Goal: Task Accomplishment & Management: Manage account settings

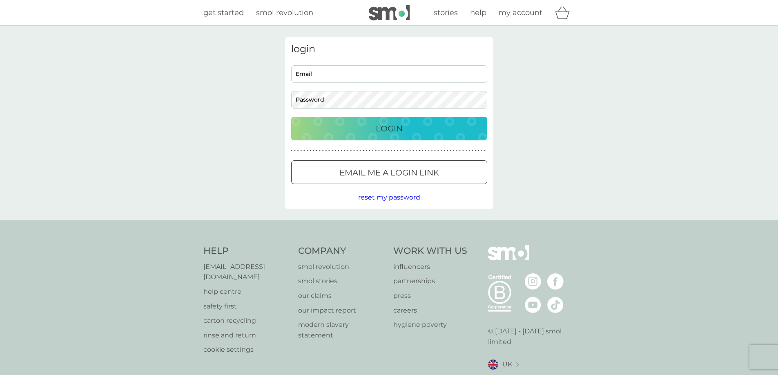
click at [383, 170] on div at bounding box center [389, 173] width 29 height 9
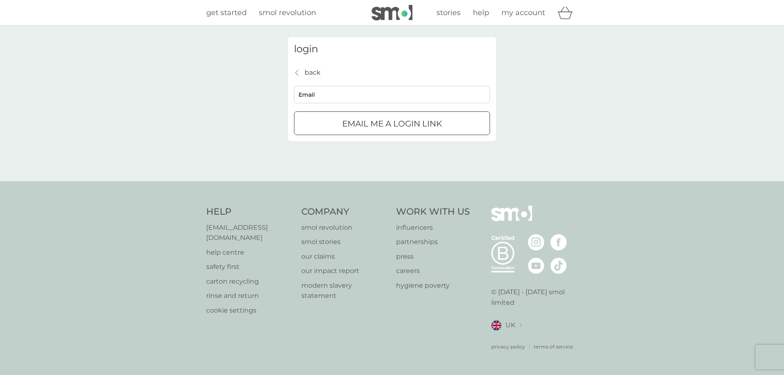
click at [311, 96] on input "Email" at bounding box center [392, 95] width 196 height 18
type input "[EMAIL_ADDRESS][DOMAIN_NAME]"
click at [359, 123] on p "Email me a login link" at bounding box center [392, 123] width 100 height 13
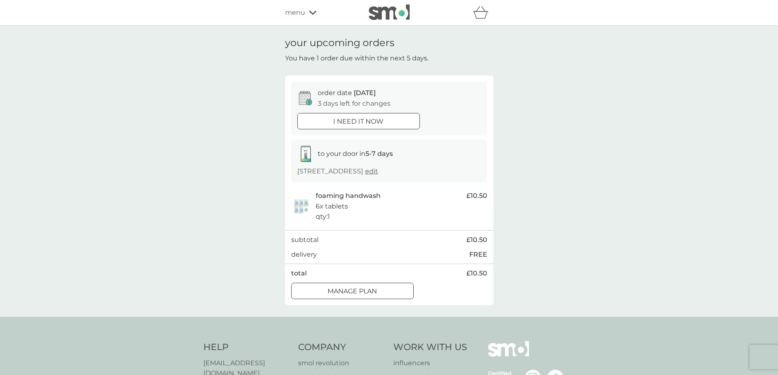
click at [337, 289] on p "Manage plan" at bounding box center [352, 291] width 49 height 11
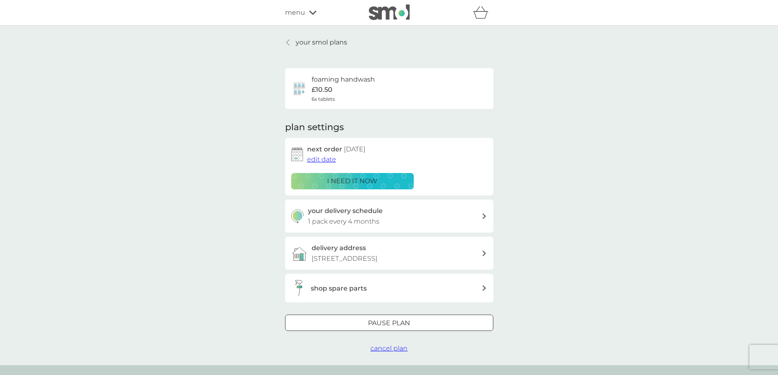
click at [323, 158] on span "edit date" at bounding box center [321, 160] width 29 height 8
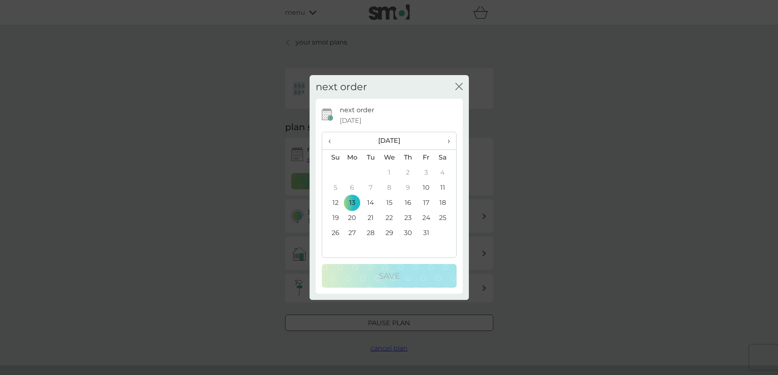
click at [350, 217] on td "20" at bounding box center [352, 217] width 19 height 15
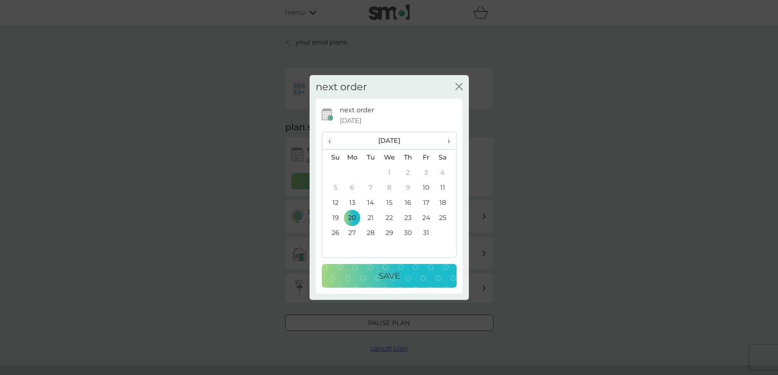
click at [352, 229] on td "27" at bounding box center [352, 232] width 19 height 15
click at [448, 140] on span "›" at bounding box center [446, 140] width 8 height 17
click at [354, 183] on td "3" at bounding box center [352, 187] width 19 height 15
click at [383, 277] on p "Save" at bounding box center [389, 276] width 21 height 13
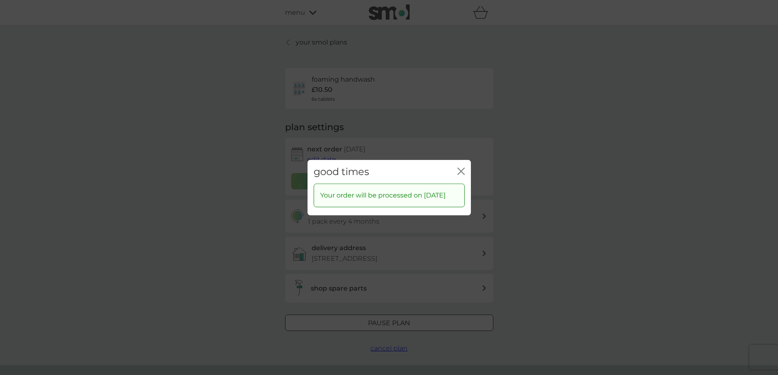
click at [463, 168] on icon "close" at bounding box center [462, 171] width 3 height 7
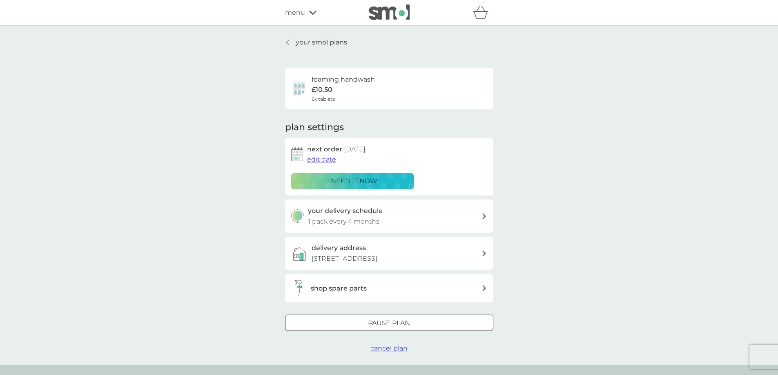
click at [350, 286] on h3 "shop spare parts" at bounding box center [339, 288] width 56 height 11
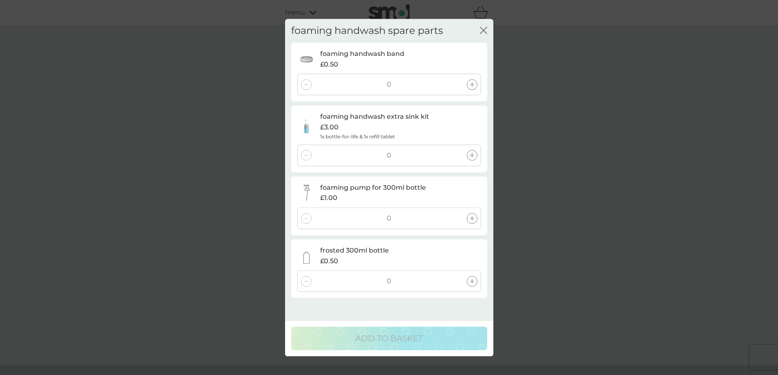
click at [470, 221] on icon at bounding box center [472, 218] width 5 height 5
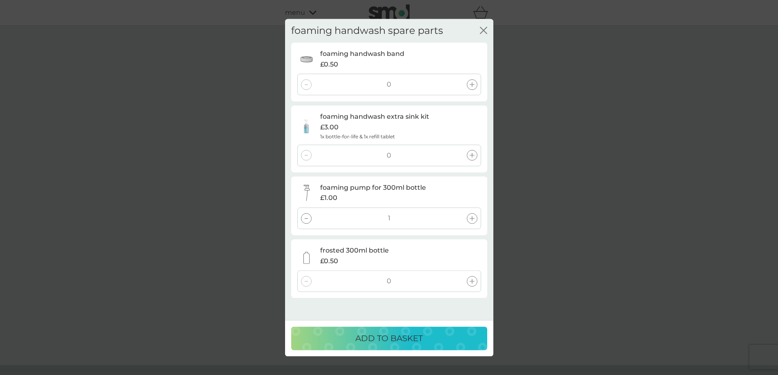
click at [472, 286] on div at bounding box center [472, 281] width 11 height 11
click at [471, 89] on div at bounding box center [472, 84] width 11 height 11
click at [471, 85] on icon at bounding box center [472, 84] width 5 height 5
click at [308, 85] on div at bounding box center [306, 84] width 11 height 11
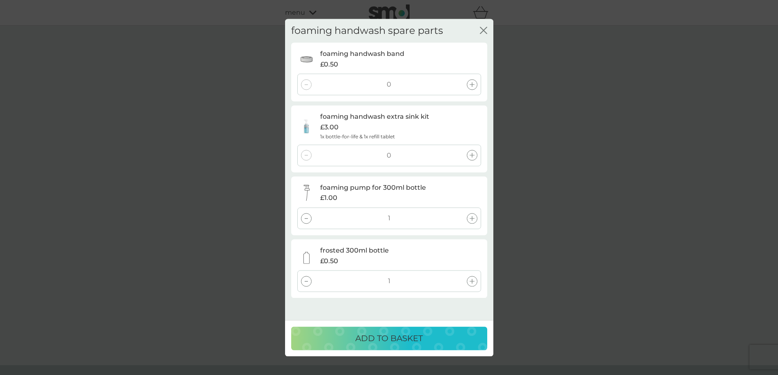
click at [307, 216] on div at bounding box center [306, 218] width 11 height 11
click at [308, 279] on div at bounding box center [306, 281] width 11 height 11
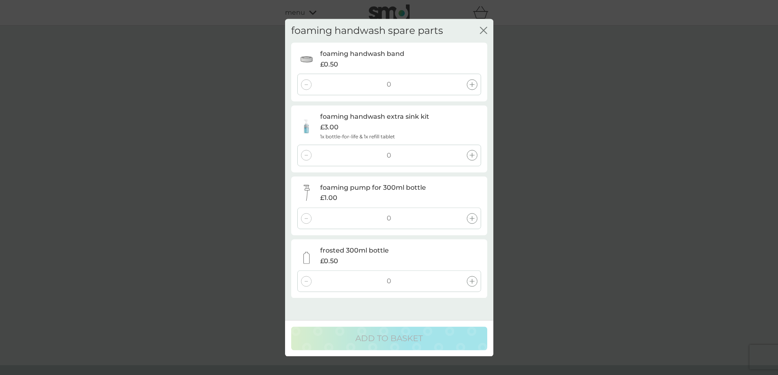
click at [484, 33] on icon "close" at bounding box center [483, 30] width 7 height 7
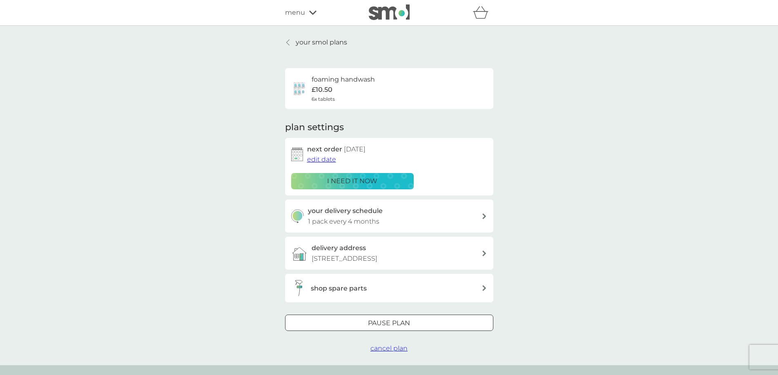
click at [321, 42] on p "your smol plans" at bounding box center [321, 42] width 51 height 11
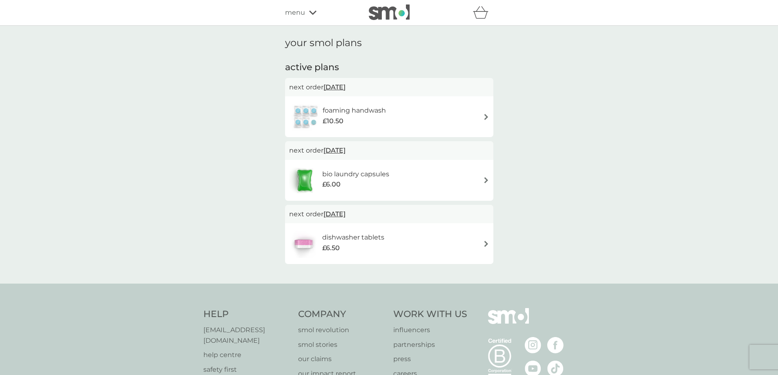
click at [361, 171] on h6 "bio laundry capsules" at bounding box center [355, 174] width 67 height 11
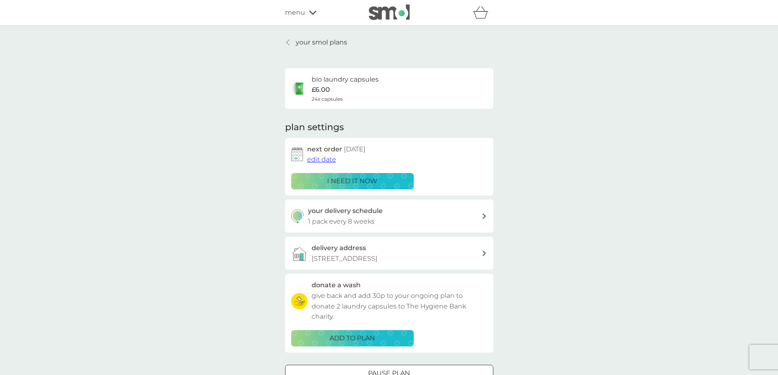
click at [327, 220] on p "1 pack every 8 weeks" at bounding box center [341, 221] width 67 height 11
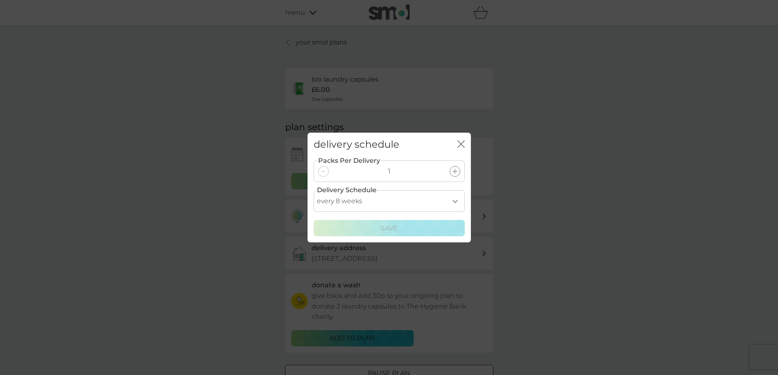
click at [457, 201] on select "every 1 week every 2 weeks every 3 weeks every 4 weeks every 5 weeks every 6 we…" at bounding box center [389, 201] width 151 height 22
select select "70"
click at [314, 190] on select "every 1 week every 2 weeks every 3 weeks every 4 weeks every 5 weeks every 6 we…" at bounding box center [389, 201] width 151 height 22
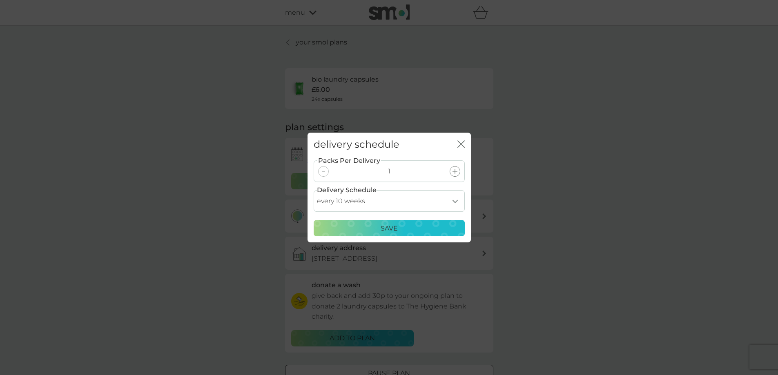
click at [381, 233] on p "Save" at bounding box center [389, 228] width 17 height 11
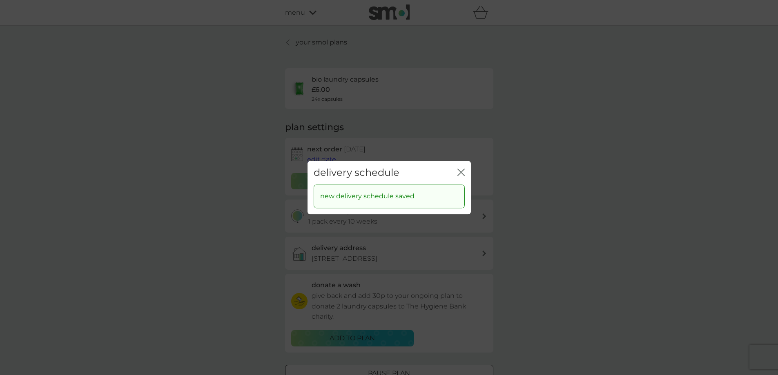
click at [463, 172] on icon "close" at bounding box center [460, 172] width 7 height 7
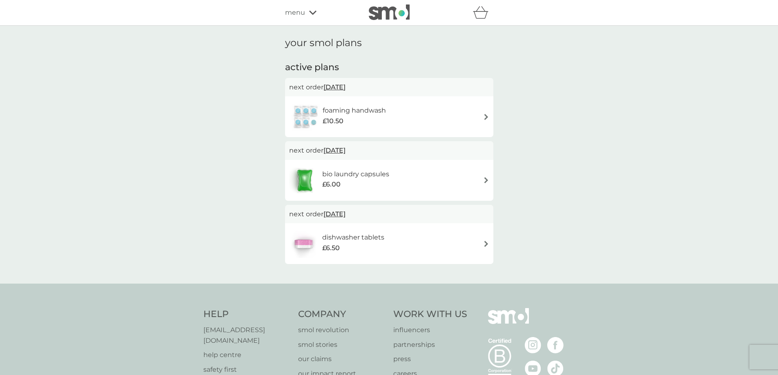
click at [340, 148] on span "28 Nov 2025" at bounding box center [334, 151] width 22 height 16
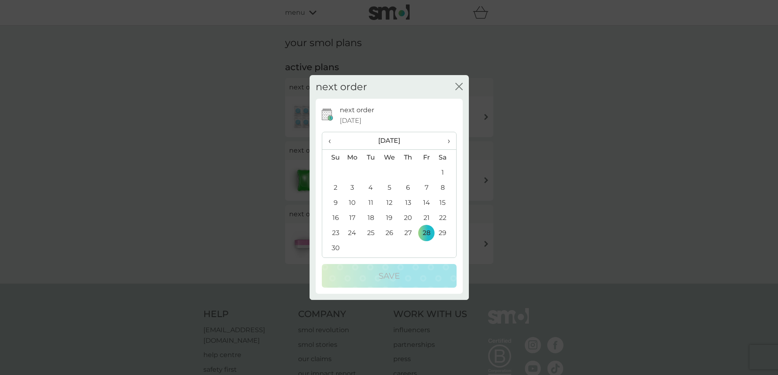
click at [448, 142] on span "›" at bounding box center [446, 140] width 8 height 17
click at [458, 89] on icon "close" at bounding box center [458, 86] width 7 height 7
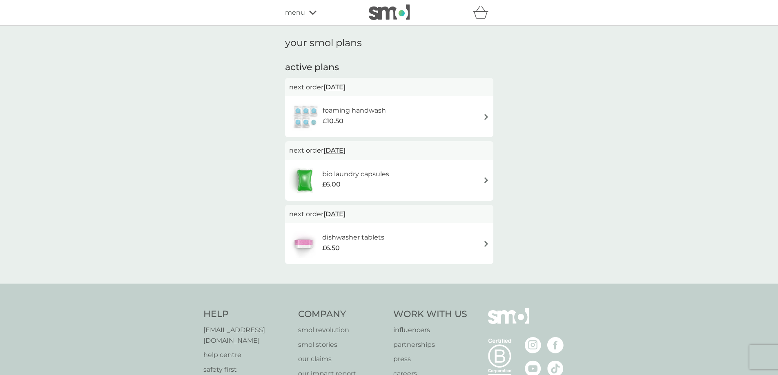
click at [306, 11] on div "menu" at bounding box center [319, 12] width 69 height 11
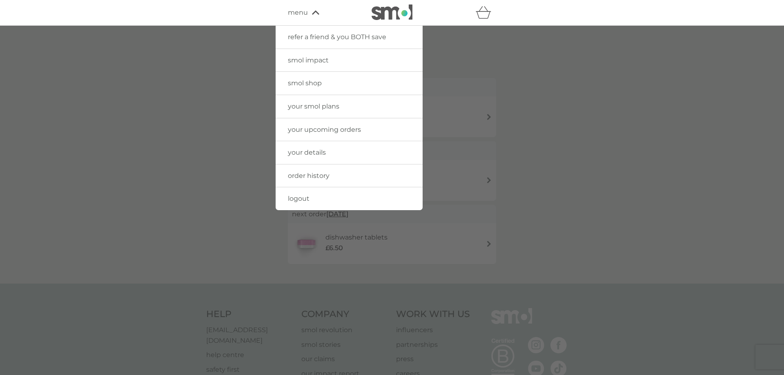
click at [306, 11] on span "menu" at bounding box center [298, 12] width 20 height 11
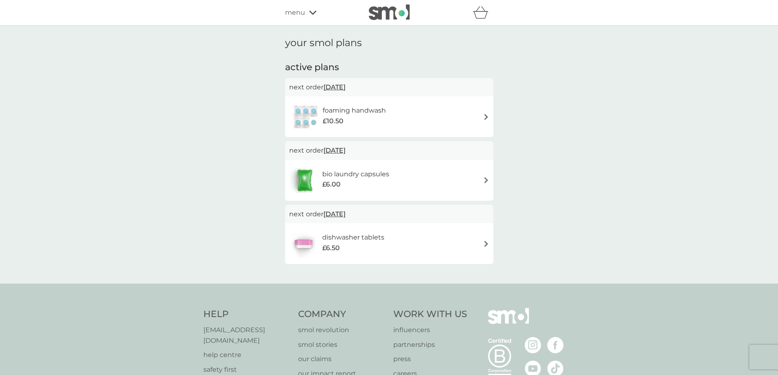
click at [375, 14] on img at bounding box center [389, 12] width 41 height 16
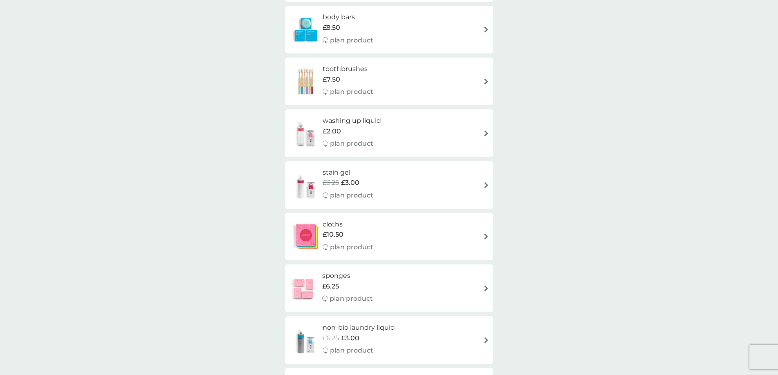
scroll to position [1144, 0]
